Goal: Task Accomplishment & Management: Use online tool/utility

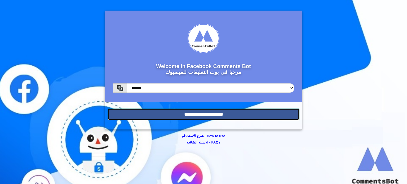
click at [162, 114] on input "**********" at bounding box center [204, 115] width 192 height 12
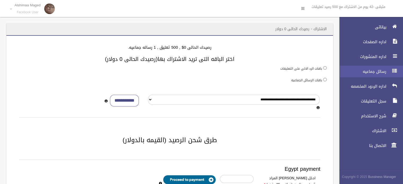
click at [360, 73] on span "رسائل جماعيه" at bounding box center [361, 71] width 53 height 5
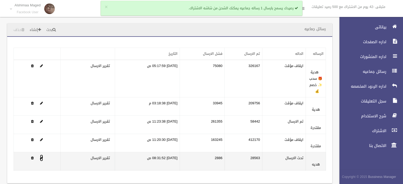
click at [41, 156] on span at bounding box center [41, 157] width 3 height 3
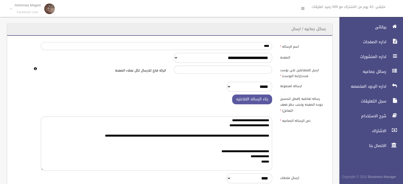
scroll to position [105, 0]
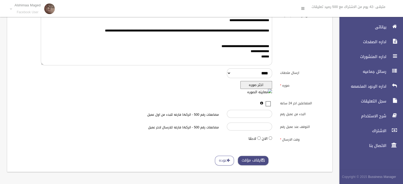
click at [257, 164] on button "ايقاف مؤقت" at bounding box center [253, 161] width 31 height 10
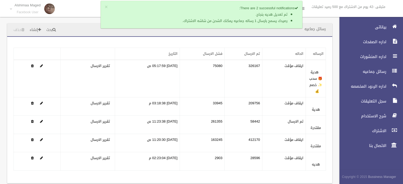
click at [0, 156] on section "رسائل جماعيه بحث إنشاء حذف تطبيق مسح البيانات" at bounding box center [170, 109] width 340 height 173
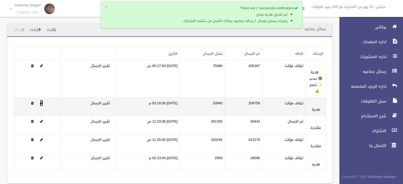
click at [40, 102] on span at bounding box center [41, 103] width 3 height 3
